Goal: Task Accomplishment & Management: Use online tool/utility

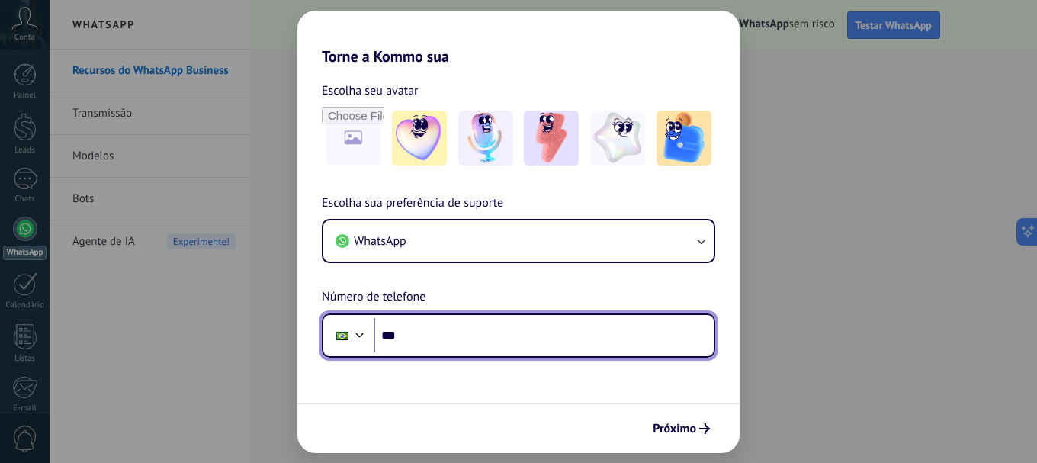
click at [422, 336] on input "***" at bounding box center [544, 335] width 340 height 35
type input "**********"
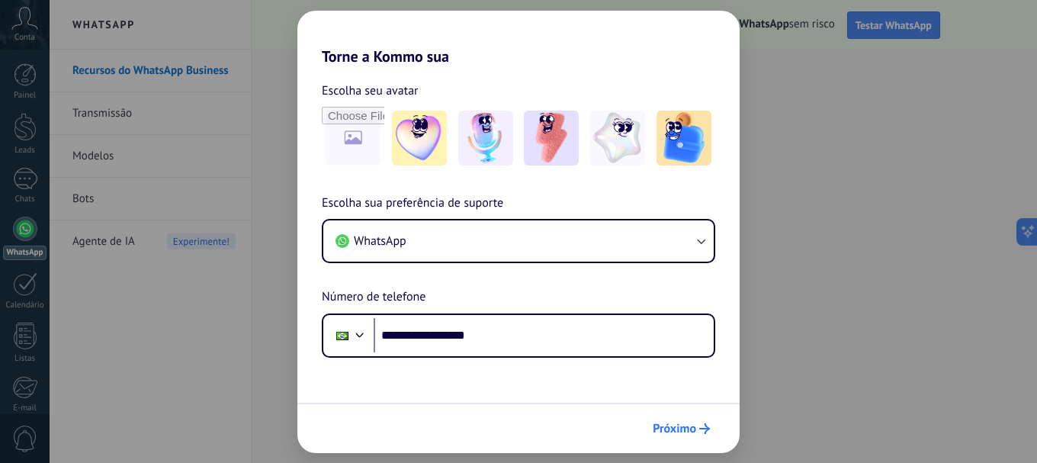
click at [676, 423] on span "Próximo" at bounding box center [673, 428] width 43 height 11
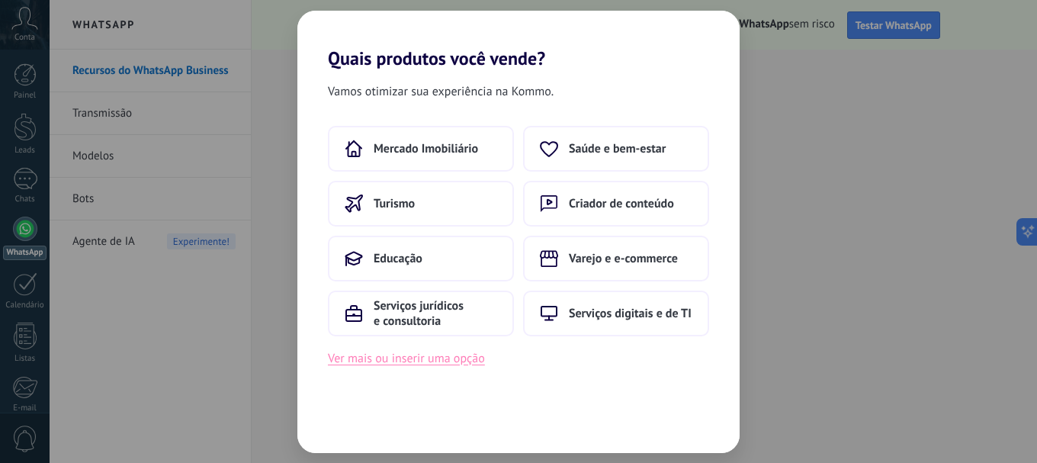
click at [415, 354] on button "Ver mais ou inserir uma opção" at bounding box center [406, 358] width 157 height 20
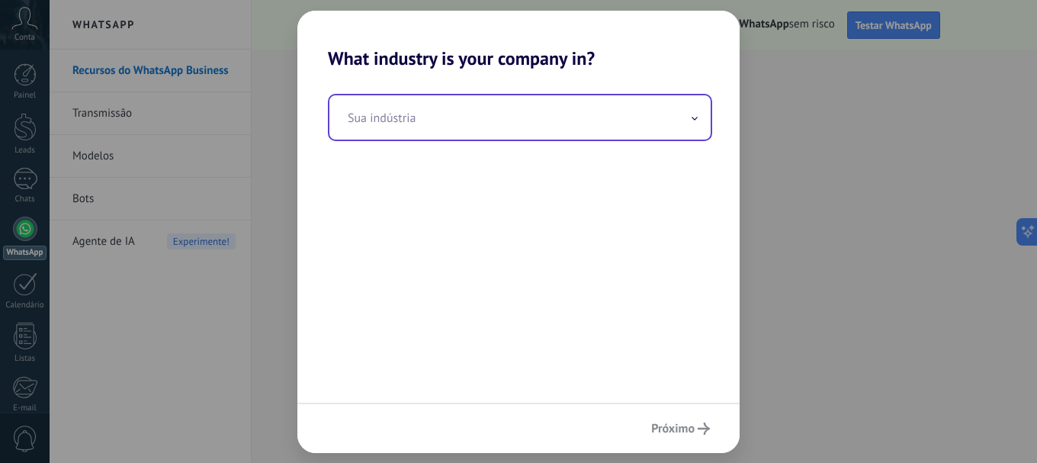
click at [411, 123] on input "text" at bounding box center [519, 117] width 381 height 44
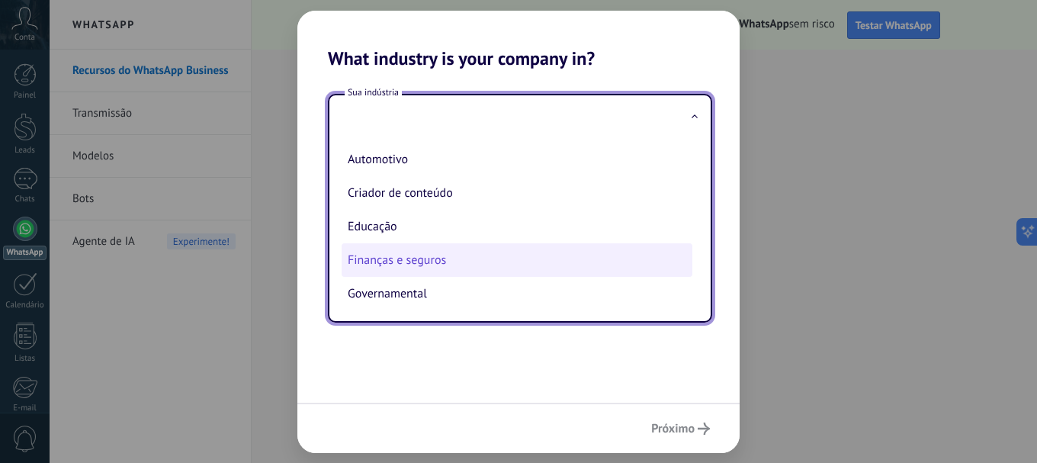
click at [393, 262] on li "Finanças e seguros" at bounding box center [516, 260] width 351 height 34
type input "**********"
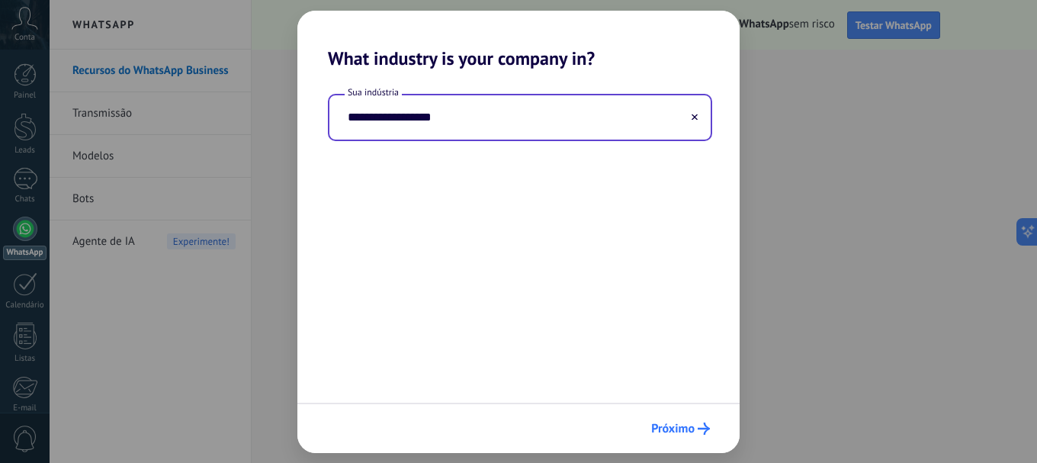
click at [682, 427] on span "Próximo" at bounding box center [672, 428] width 43 height 11
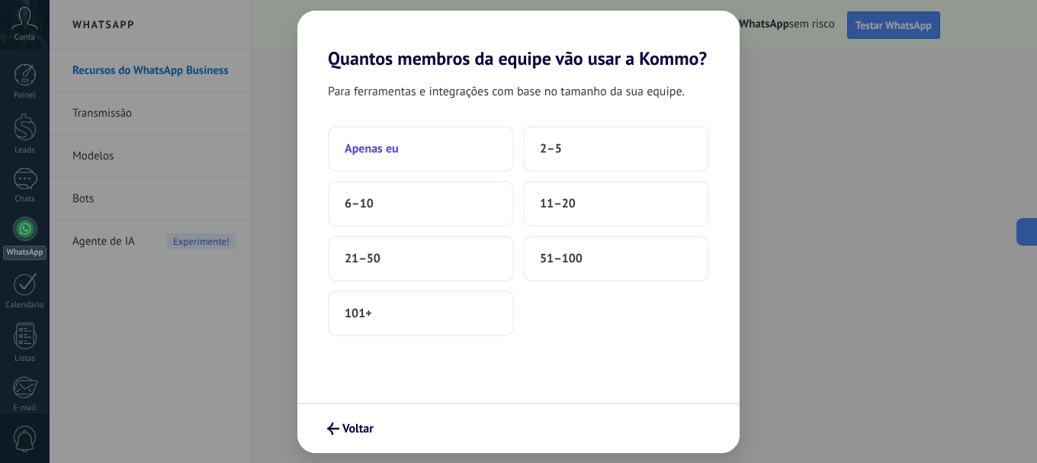
click at [391, 152] on span "Apenas eu" at bounding box center [372, 148] width 54 height 15
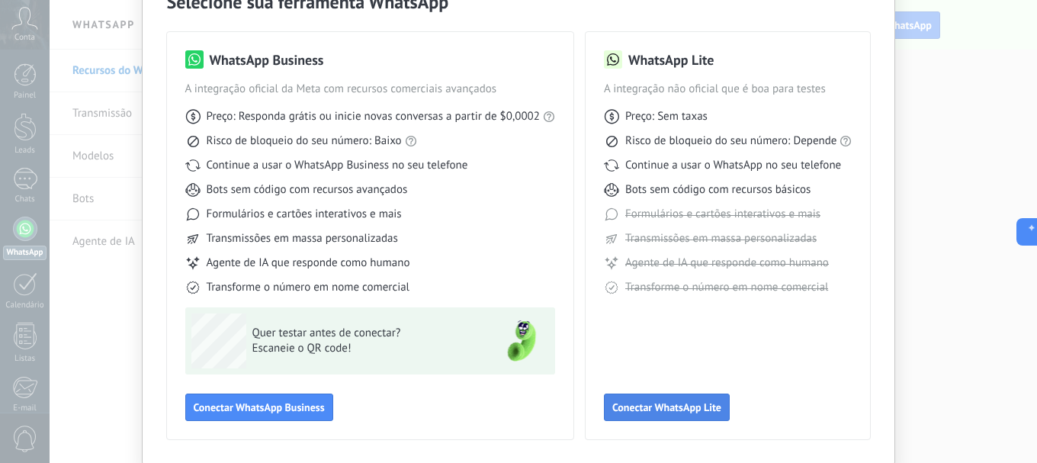
scroll to position [59, 0]
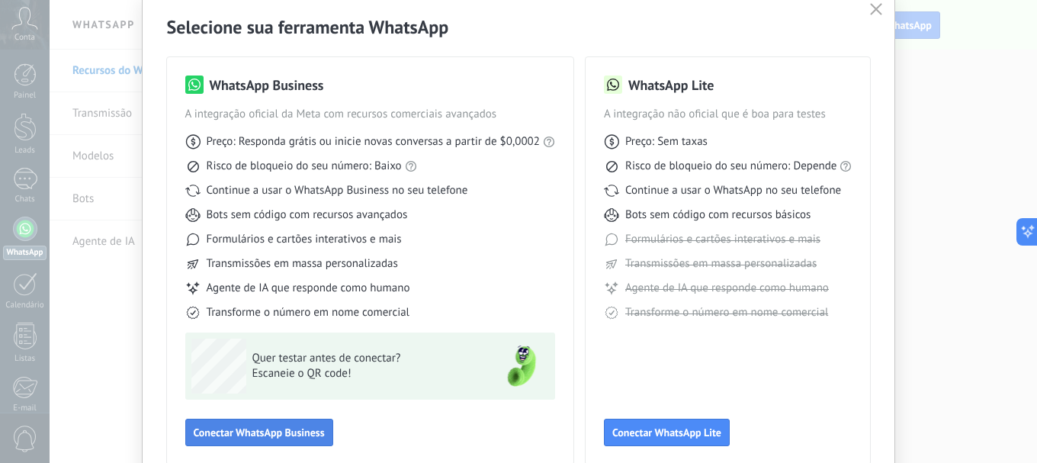
click at [239, 422] on button "Conectar WhatsApp Business" at bounding box center [259, 431] width 148 height 27
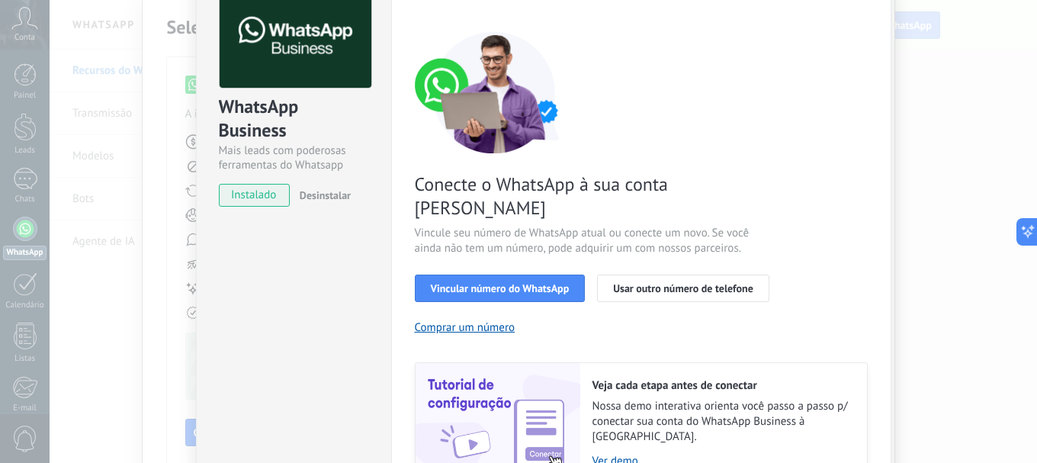
scroll to position [203, 0]
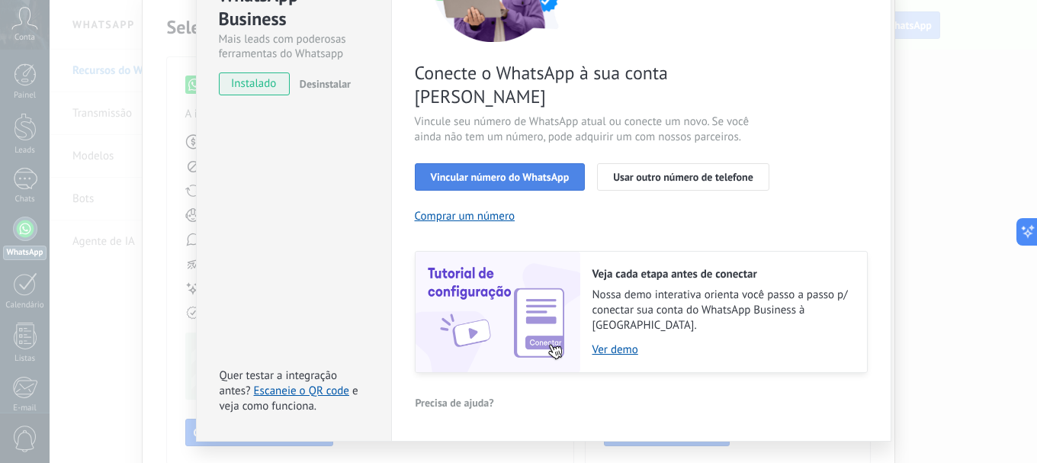
click at [483, 172] on span "Vincular número do WhatsApp" at bounding box center [500, 177] width 139 height 11
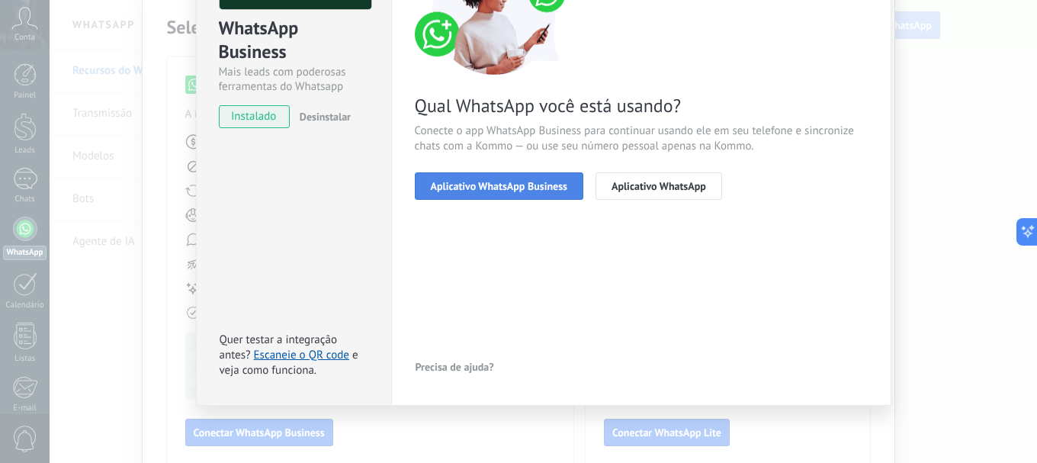
click at [490, 185] on span "Aplicativo WhatsApp Business" at bounding box center [499, 186] width 136 height 11
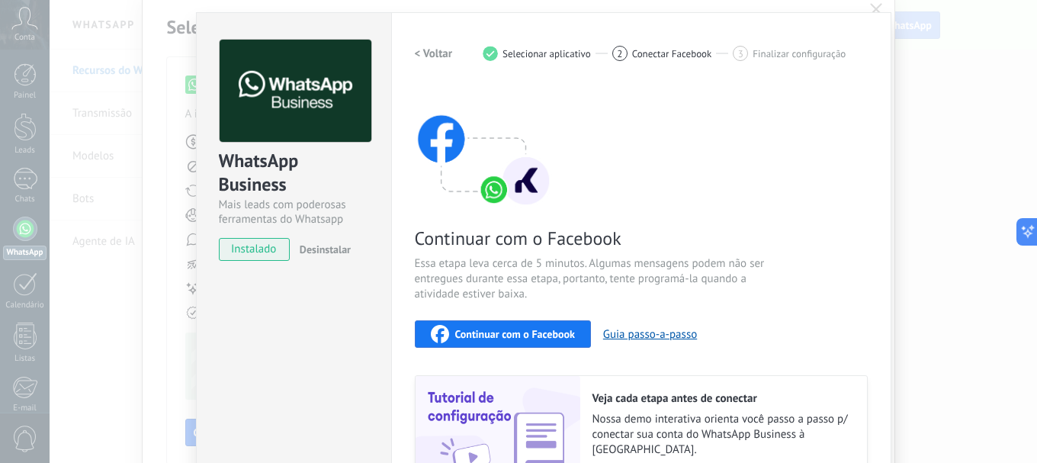
scroll to position [18, 0]
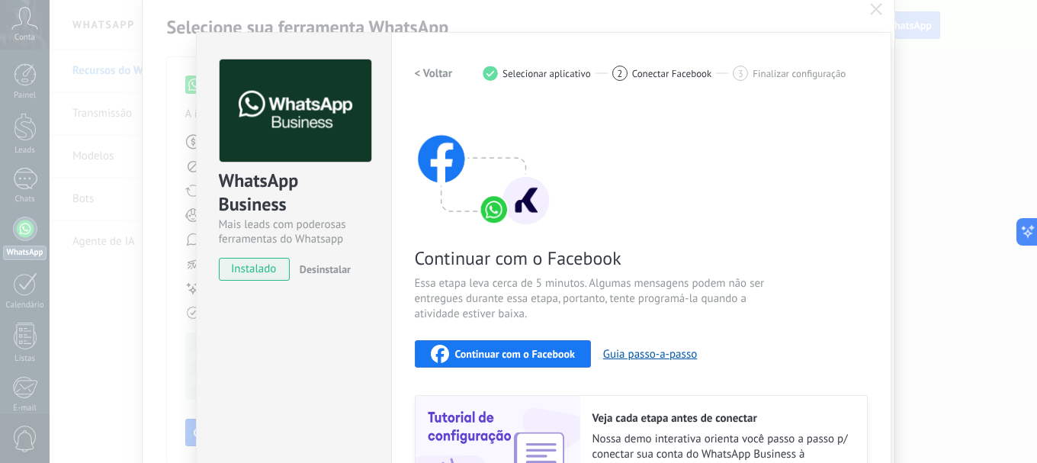
click at [508, 352] on span "Continuar com o Facebook" at bounding box center [515, 353] width 120 height 11
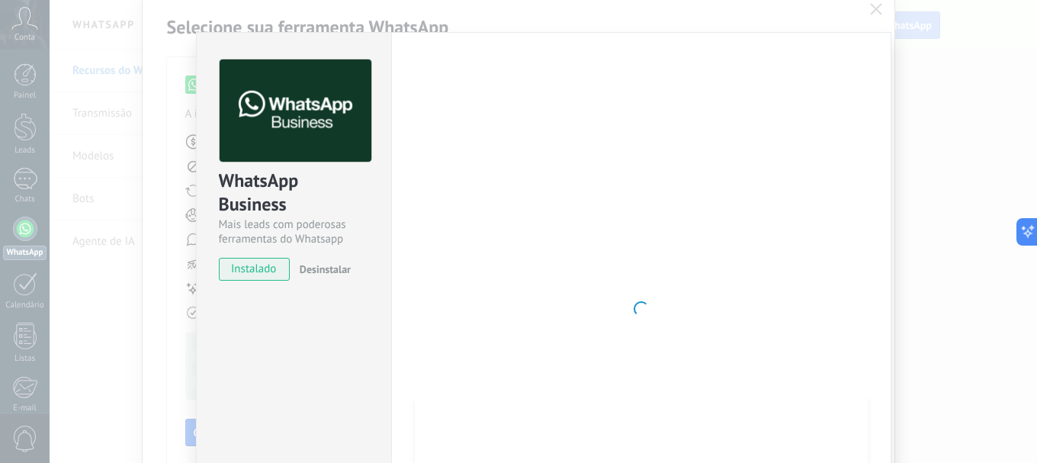
click at [692, 284] on div at bounding box center [641, 308] width 453 height 499
click at [159, 140] on div "WhatsApp Business Mais leads com poderosas ferramentas do Whatsapp instalado De…" at bounding box center [543, 231] width 987 height 463
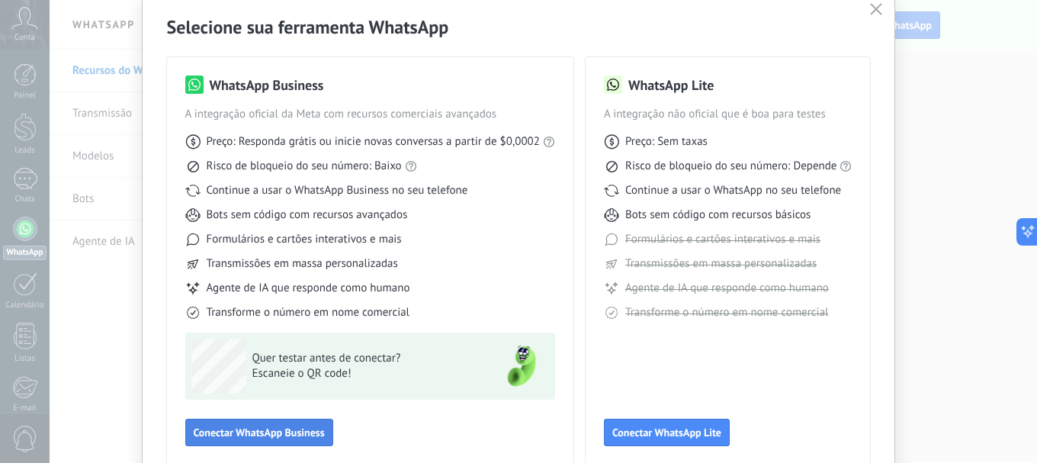
click at [275, 430] on span "Conectar WhatsApp Business" at bounding box center [259, 432] width 131 height 11
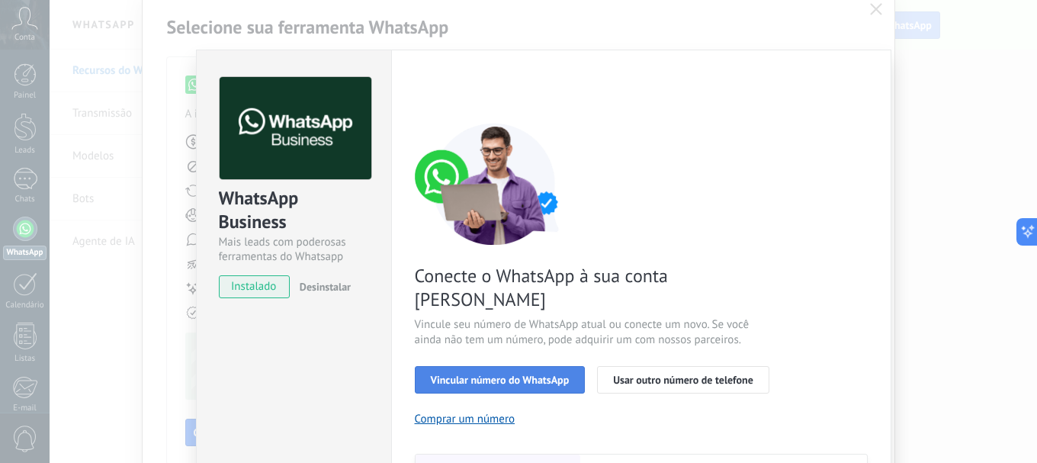
click at [484, 374] on span "Vincular número do WhatsApp" at bounding box center [500, 379] width 139 height 11
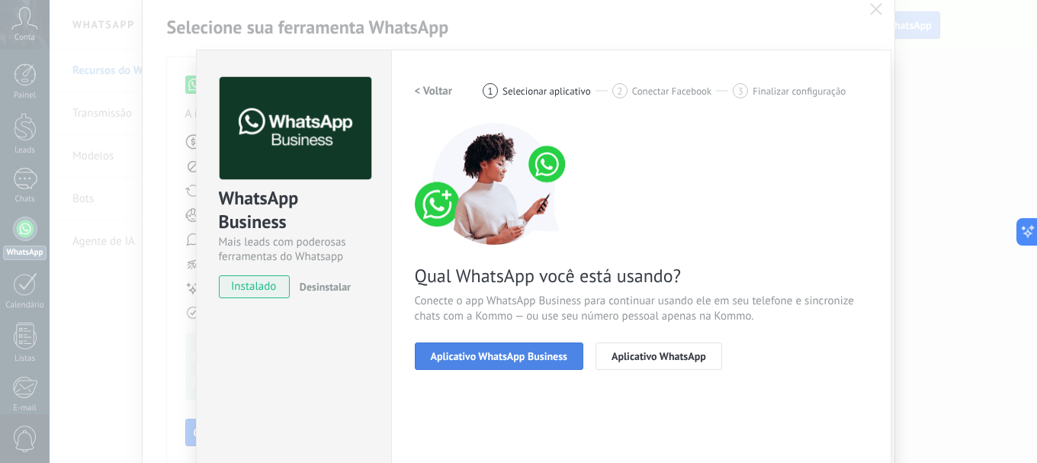
click at [514, 360] on span "Aplicativo WhatsApp Business" at bounding box center [499, 356] width 136 height 11
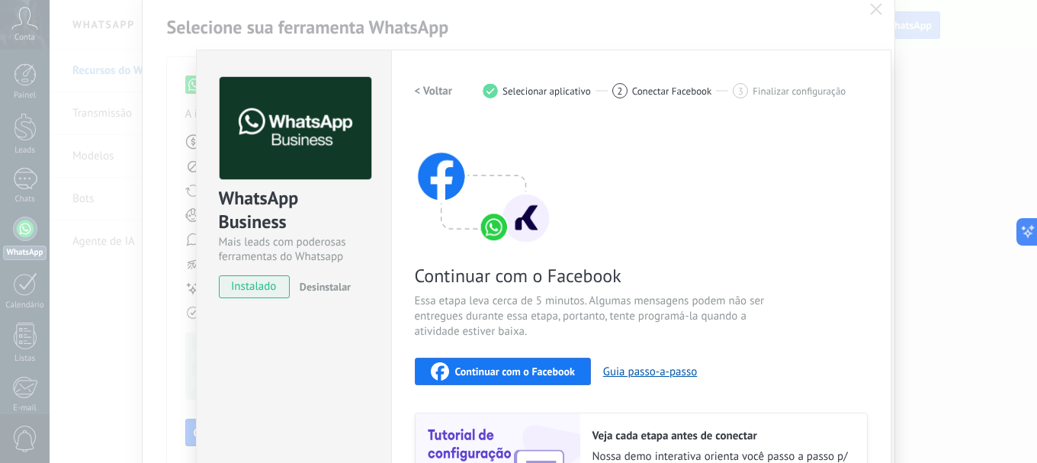
click at [505, 372] on span "Continuar com o Facebook" at bounding box center [515, 371] width 120 height 11
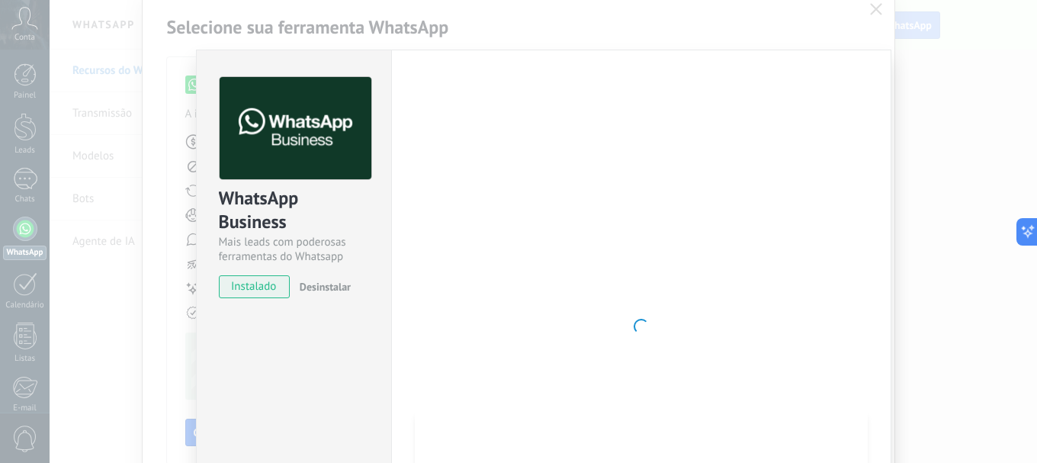
click at [959, 72] on div "WhatsApp Business Mais leads com poderosas ferramentas do Whatsapp instalado De…" at bounding box center [543, 231] width 987 height 463
